Goal: Task Accomplishment & Management: Complete application form

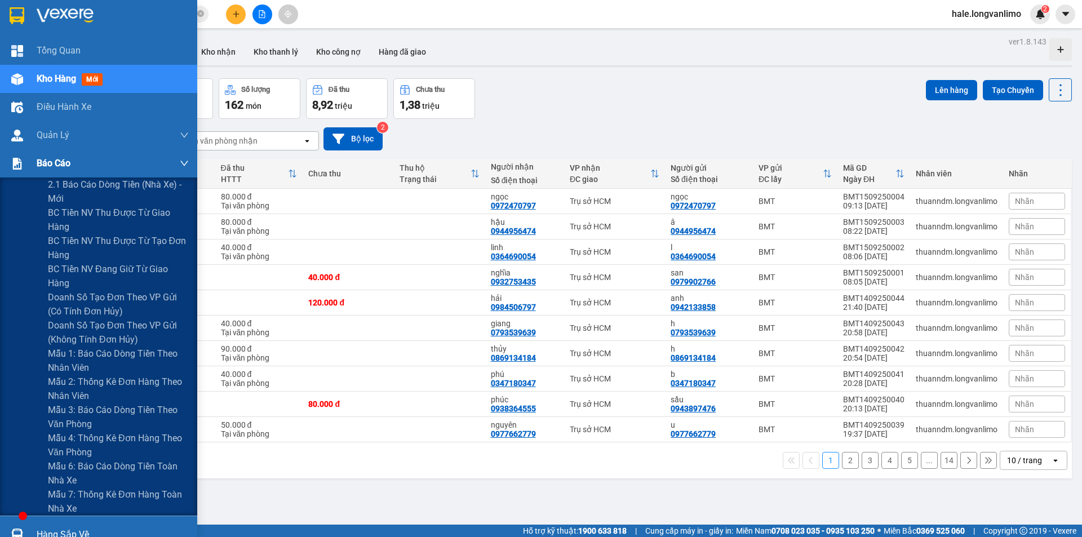
click at [24, 160] on div at bounding box center [17, 164] width 20 height 20
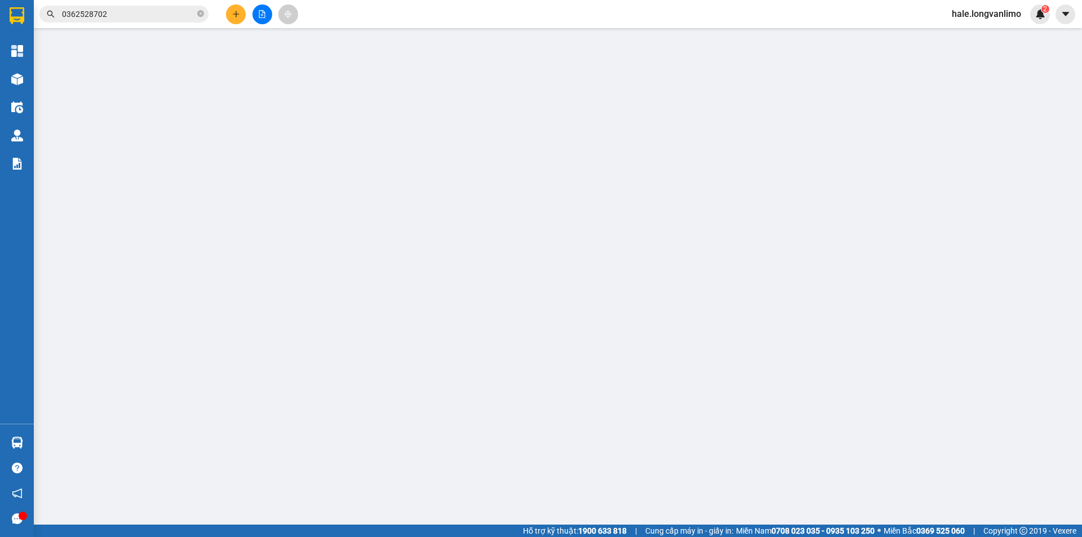
click at [108, 14] on input "0362528702" at bounding box center [128, 14] width 133 height 12
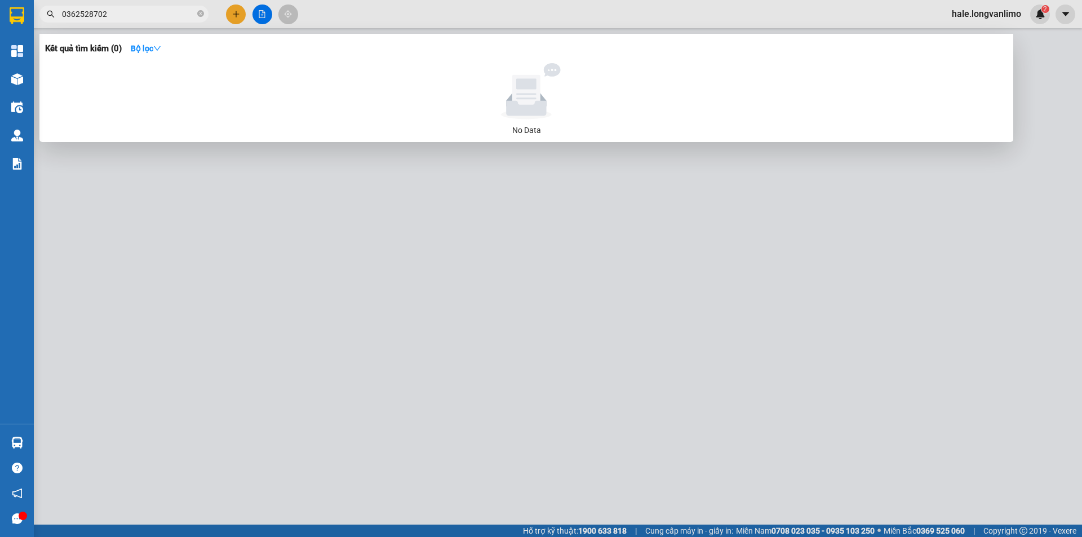
paste input "BT1209250054"
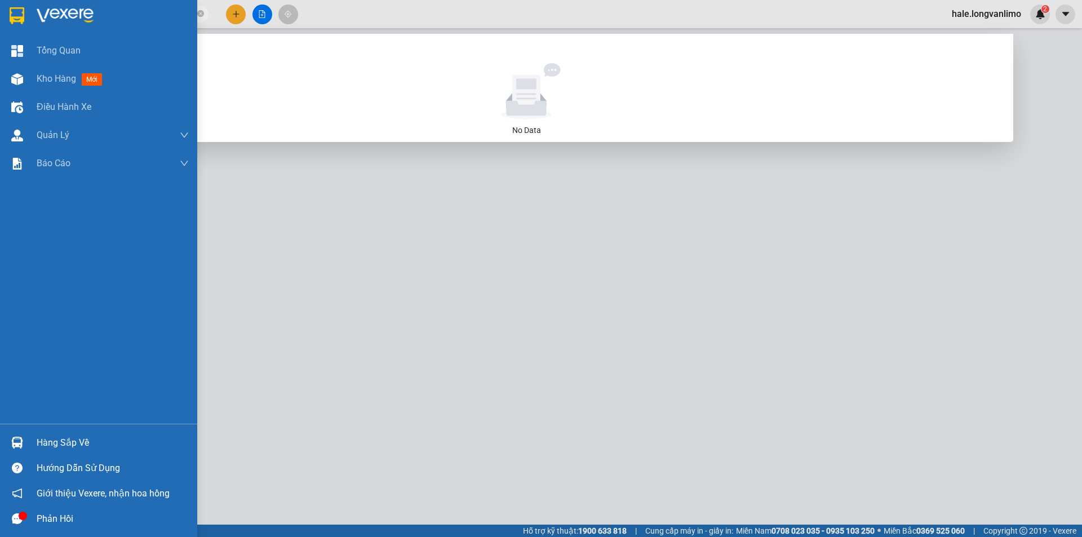
drag, startPoint x: 108, startPoint y: 13, endPoint x: 29, endPoint y: 17, distance: 78.4
click at [29, 17] on section "Kết quả tìm kiếm ( 0 ) Bộ lọc No Data 0362528702 BT1209250054 hale.longvanlimo …" at bounding box center [541, 268] width 1082 height 537
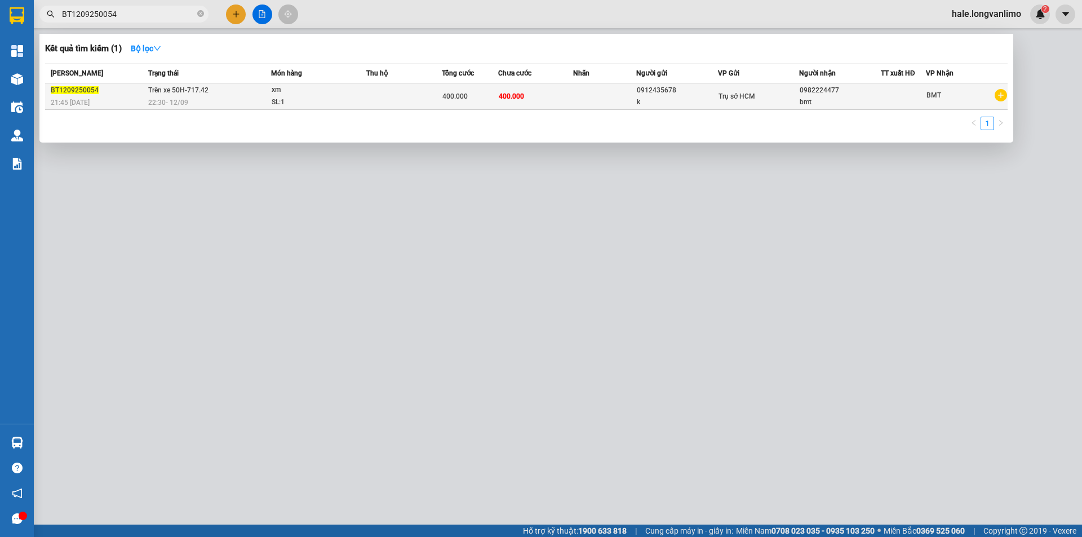
type input "BT1209250054"
click at [314, 100] on div "SL: 1" at bounding box center [314, 102] width 85 height 12
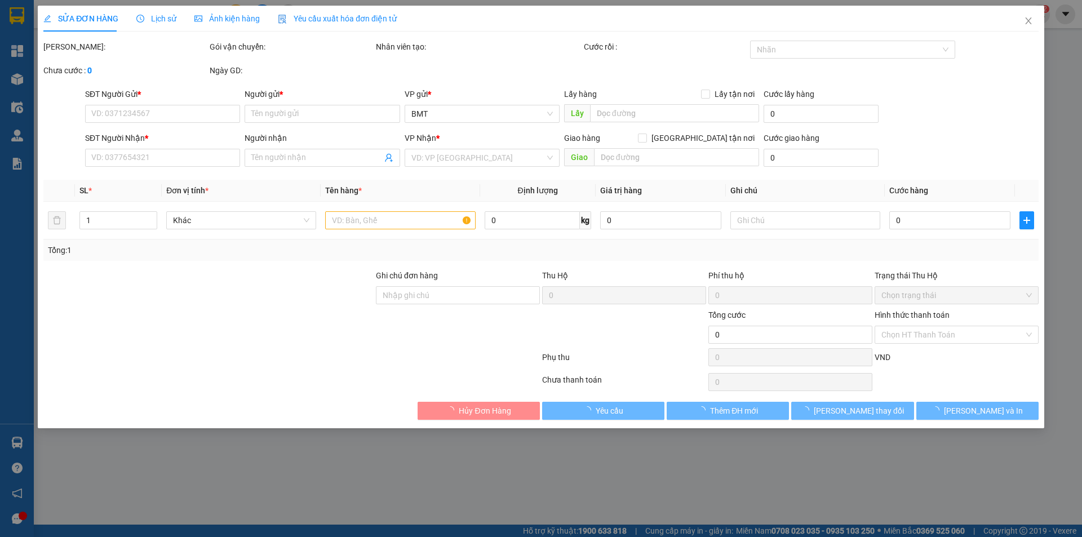
type input "0912435678"
type input "k"
type input "0982224477"
type input "bmt"
type input "400.000"
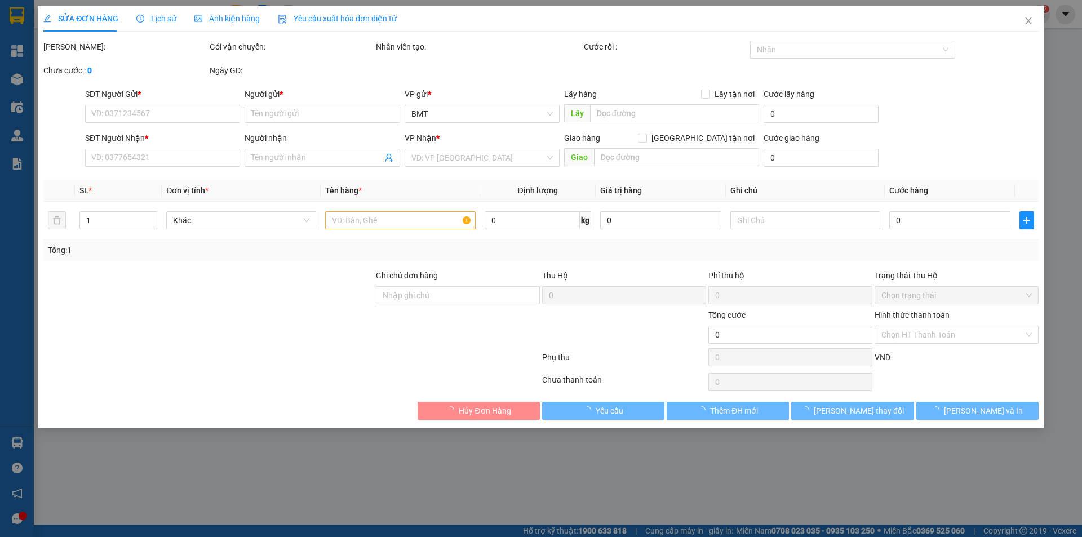
type input "400.000"
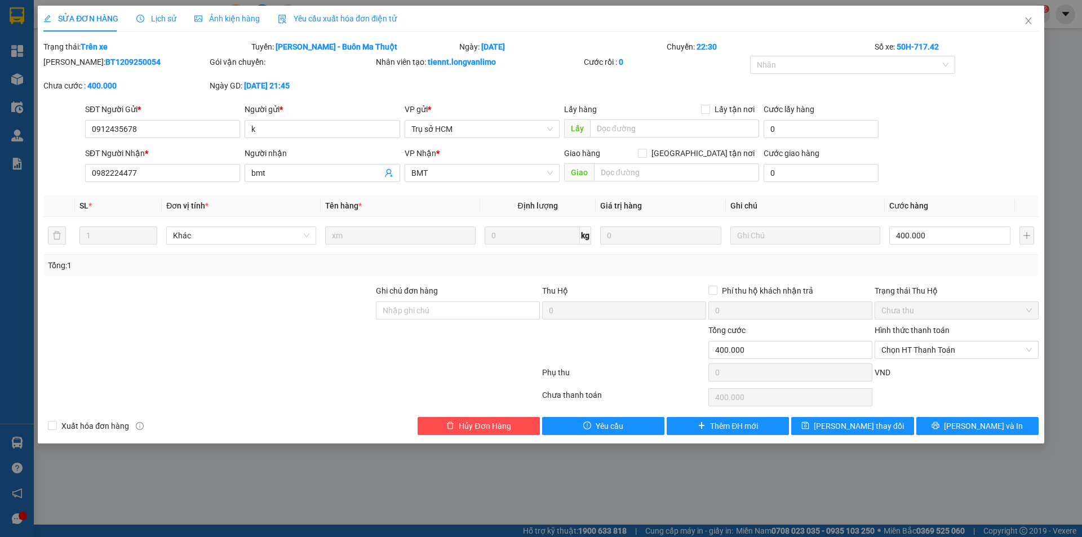
click at [159, 14] on span "Lịch sử" at bounding box center [156, 18] width 40 height 9
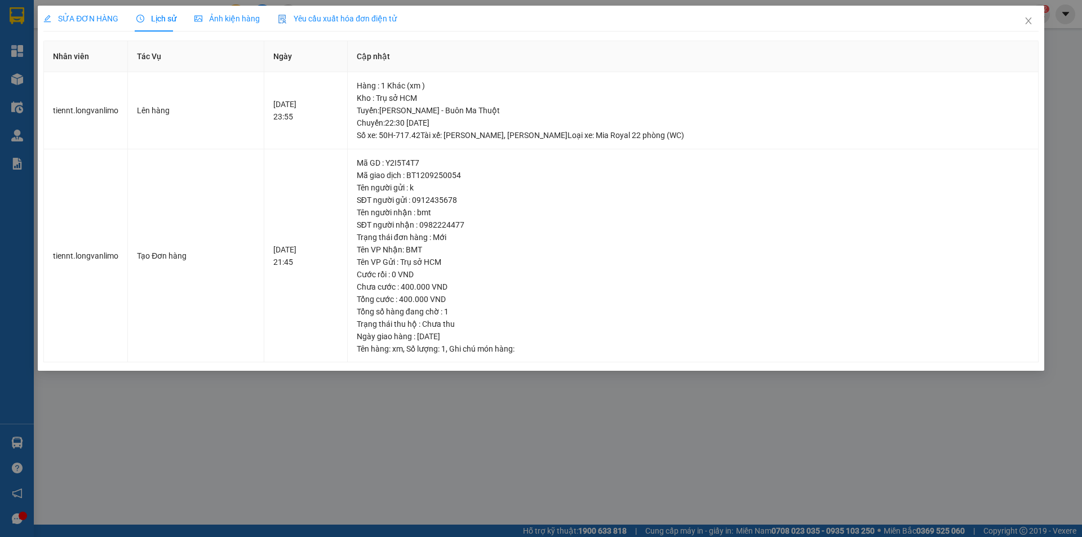
click at [232, 23] on span "Ảnh kiện hàng" at bounding box center [226, 18] width 65 height 9
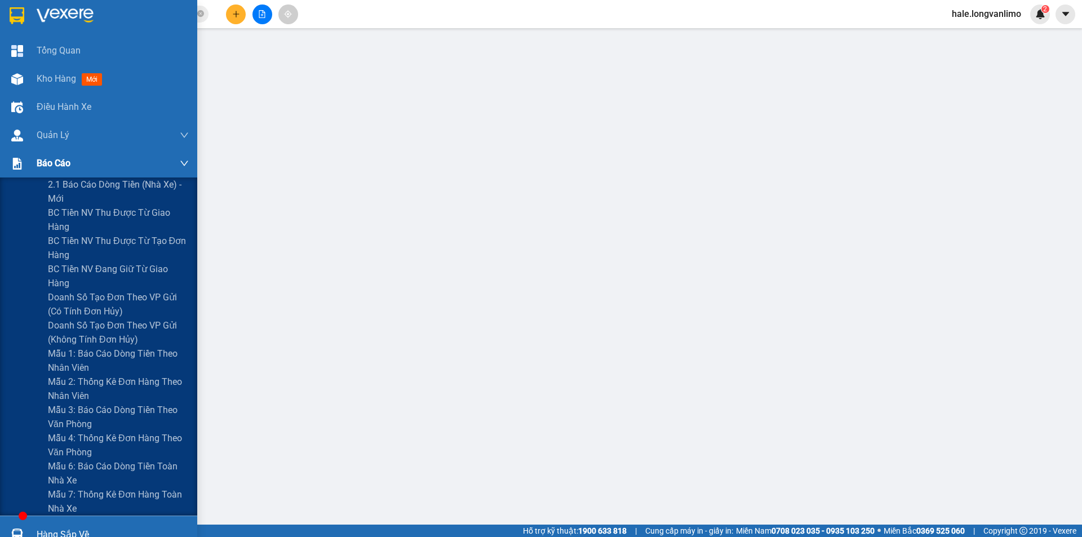
click at [25, 161] on div at bounding box center [17, 164] width 20 height 20
